Goal: Task Accomplishment & Management: Use online tool/utility

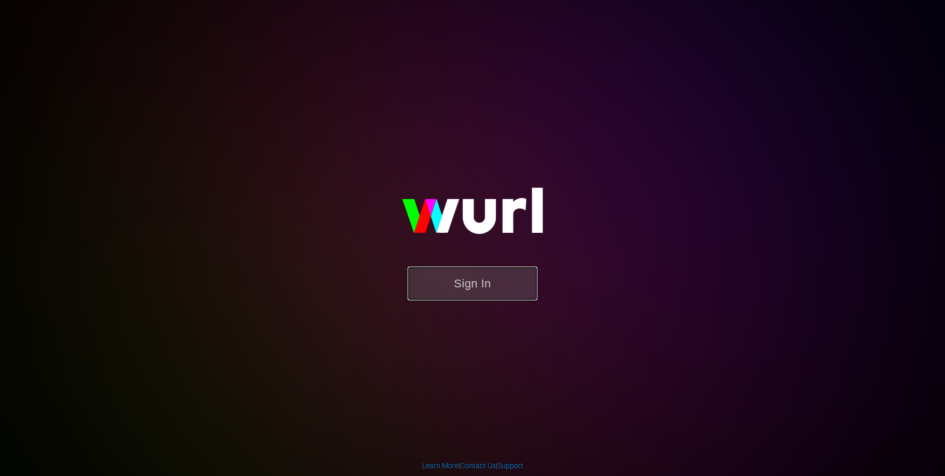
click at [487, 286] on button "Sign In" at bounding box center [473, 283] width 130 height 34
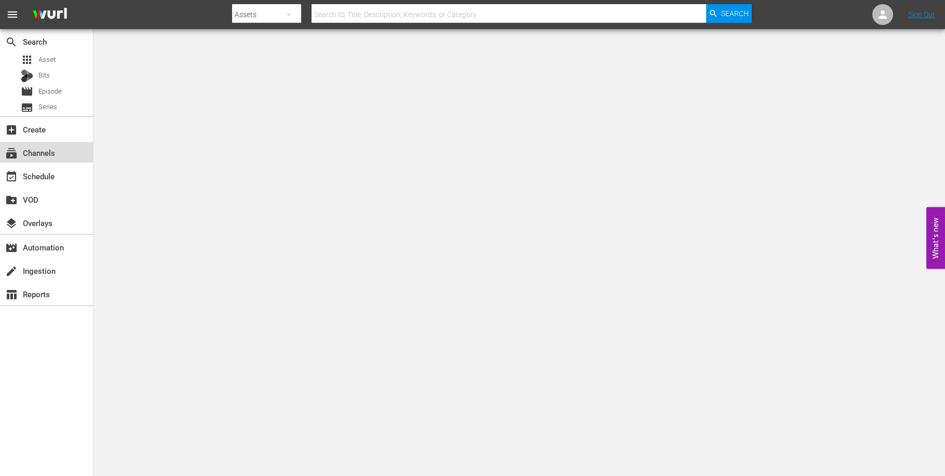
click at [47, 155] on div "subscriptions Channels" at bounding box center [29, 150] width 58 height 9
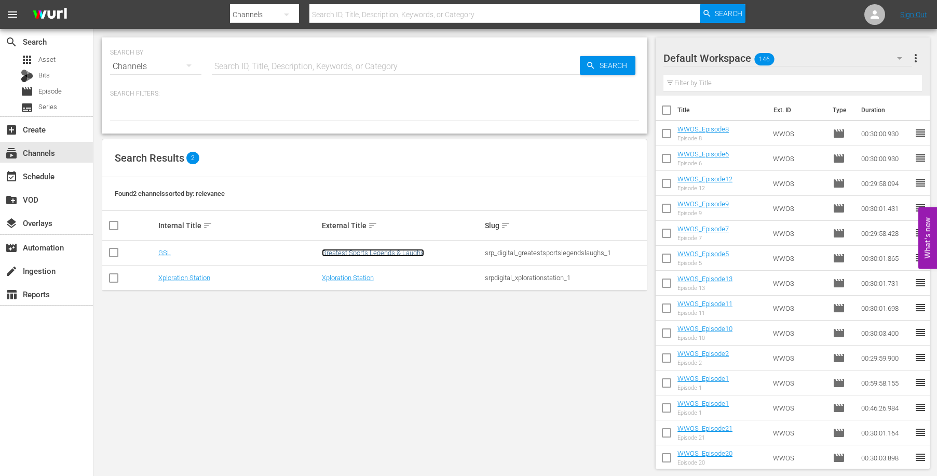
click at [383, 252] on link "Greatest Sports Legends & Laughs" at bounding box center [373, 253] width 102 height 8
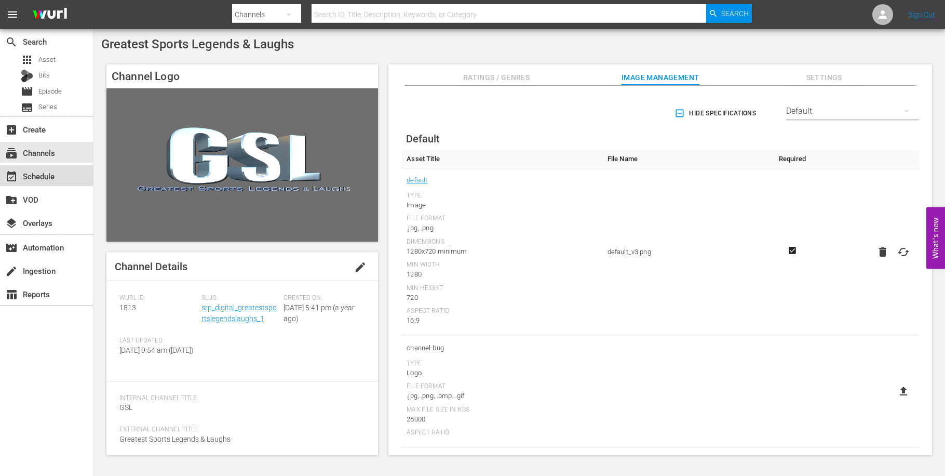
click at [37, 179] on div "event_available Schedule" at bounding box center [29, 174] width 58 height 9
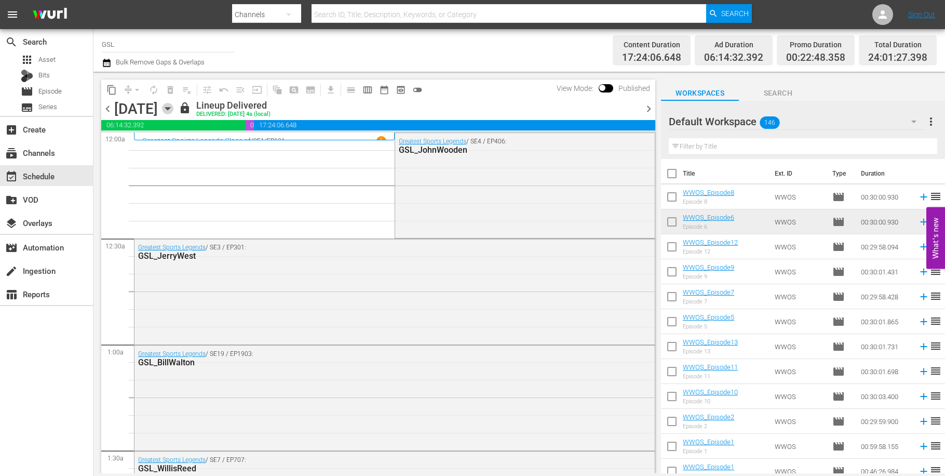
click at [173, 110] on icon "button" at bounding box center [167, 108] width 11 height 11
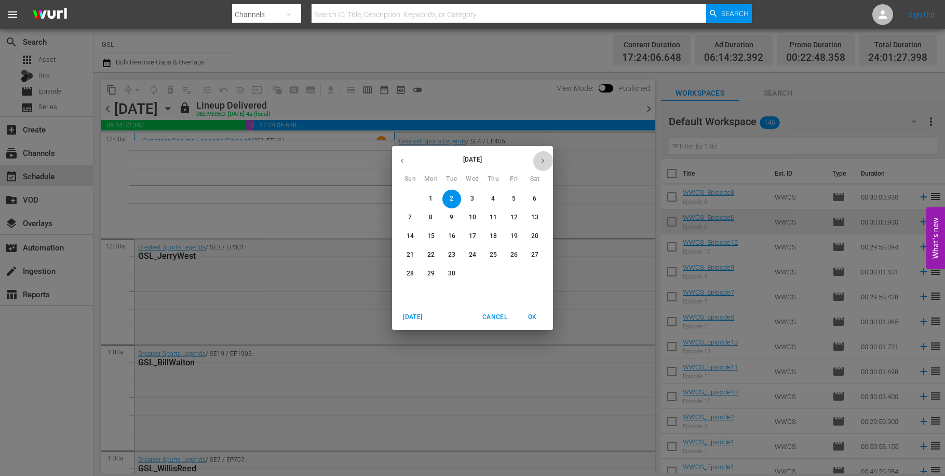
click at [546, 163] on icon "button" at bounding box center [543, 161] width 8 height 8
click at [451, 233] on p "14" at bounding box center [451, 236] width 7 height 9
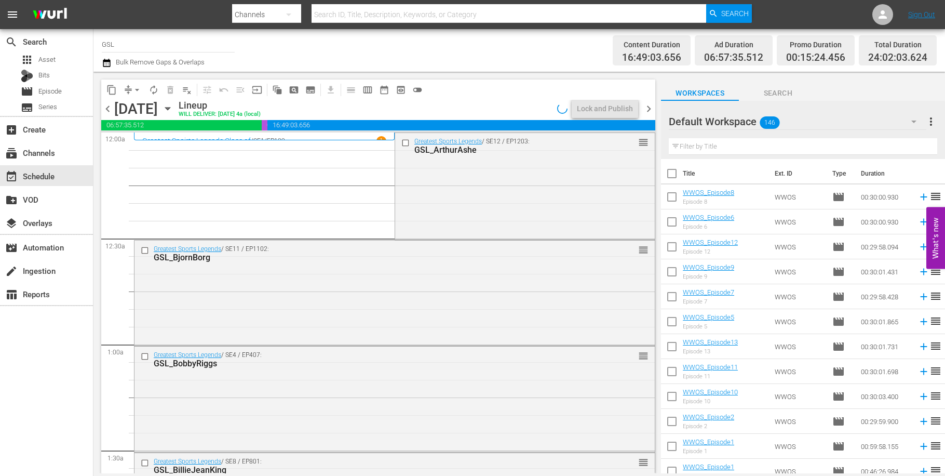
click at [653, 114] on span "chevron_right" at bounding box center [648, 108] width 13 height 13
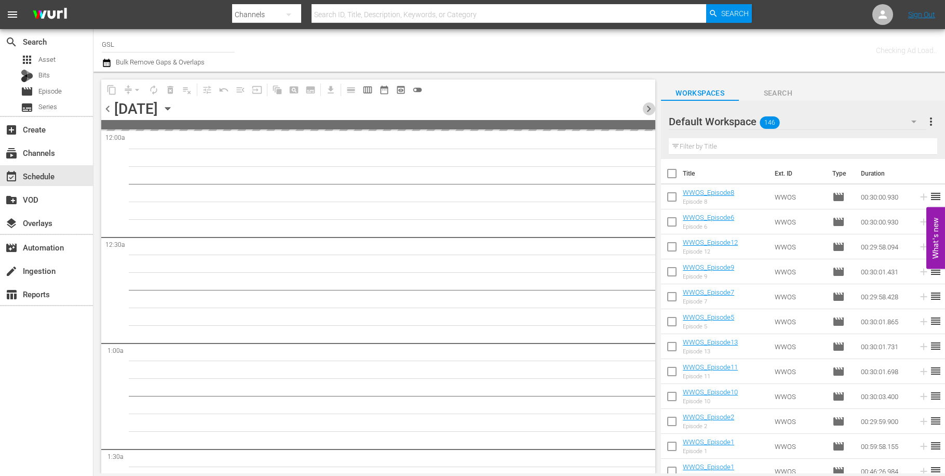
click at [651, 110] on span "chevron_right" at bounding box center [648, 108] width 13 height 13
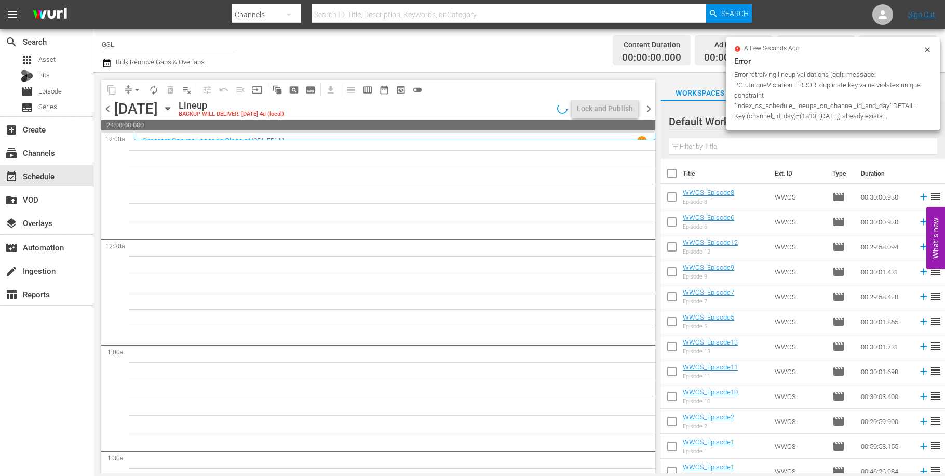
click at [108, 107] on span "chevron_left" at bounding box center [107, 108] width 13 height 13
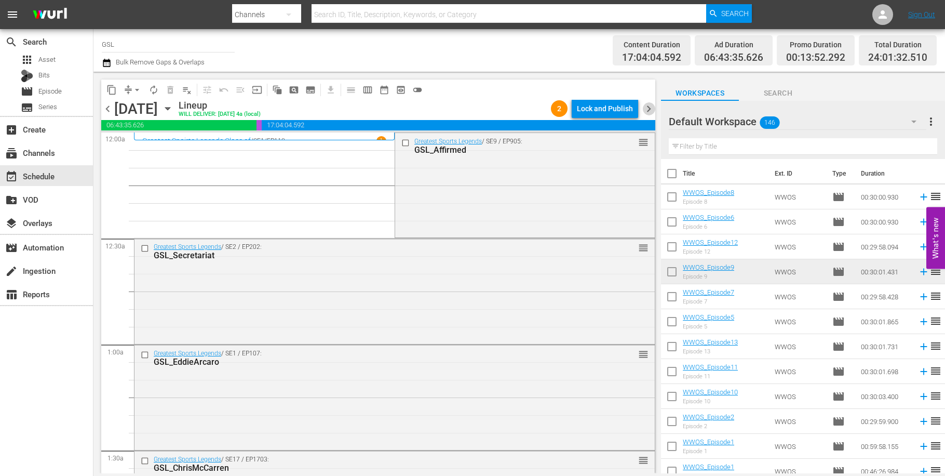
click at [652, 106] on span "chevron_right" at bounding box center [648, 108] width 13 height 13
